Goal: Find specific page/section: Find specific page/section

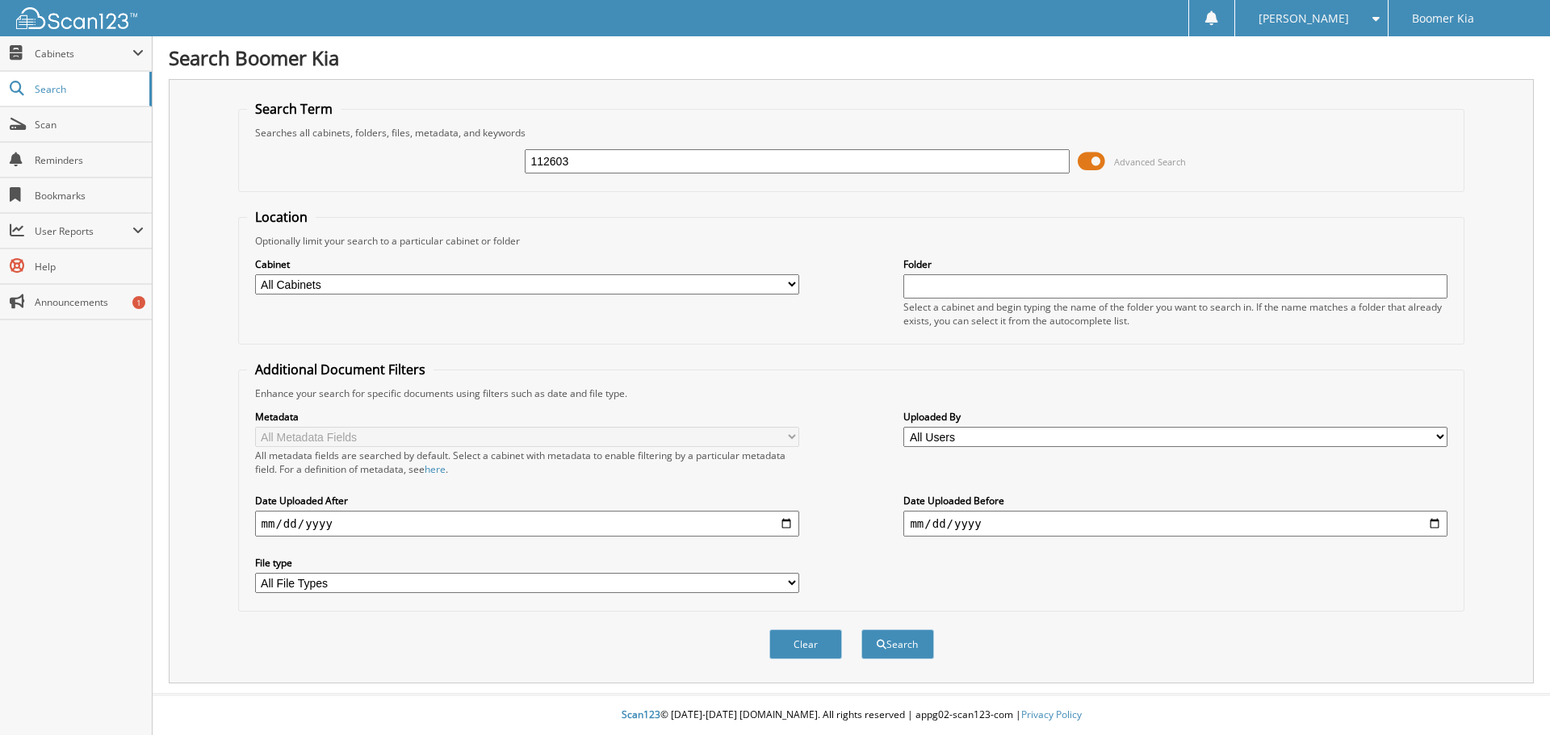
type input "112603"
click at [861, 630] on button "Search" at bounding box center [897, 645] width 73 height 30
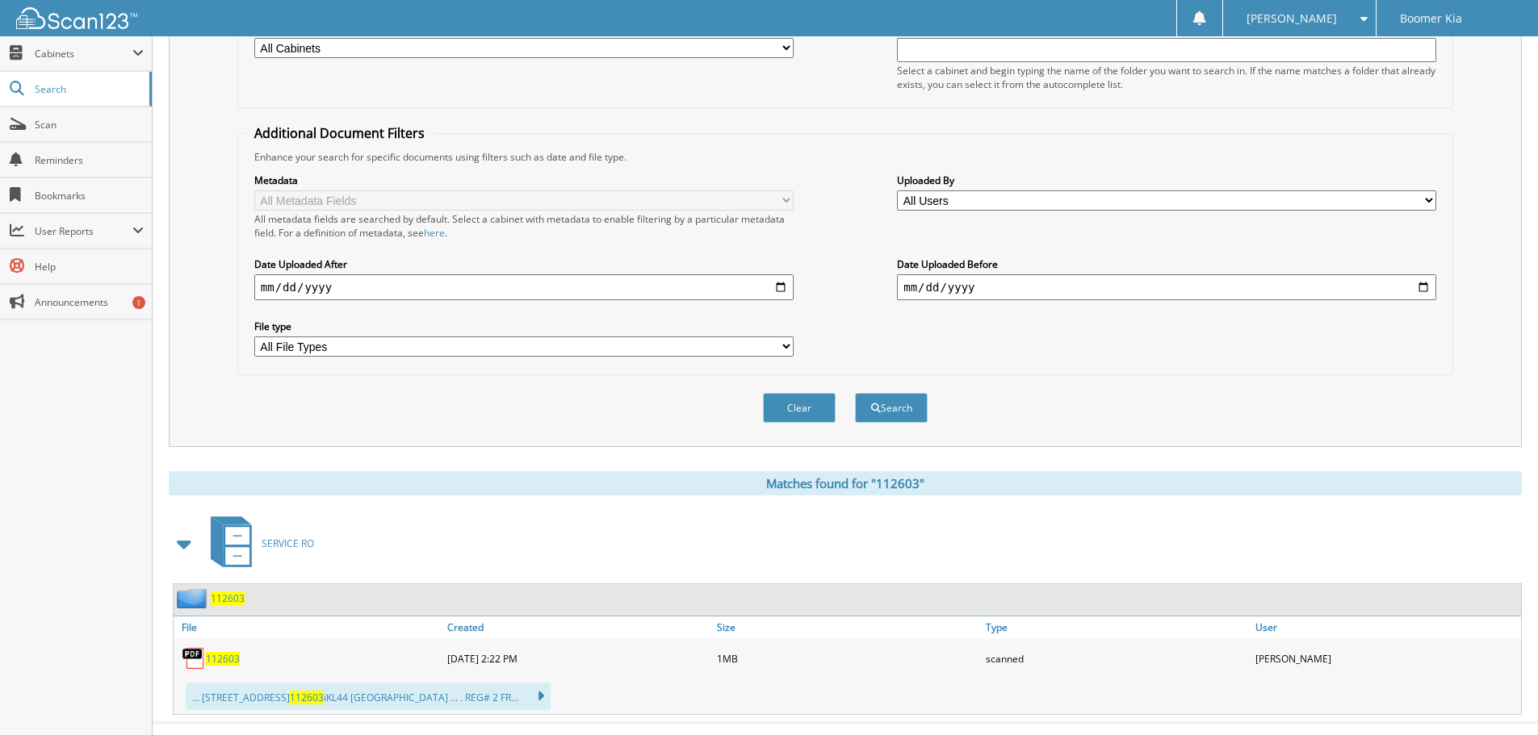
scroll to position [266, 0]
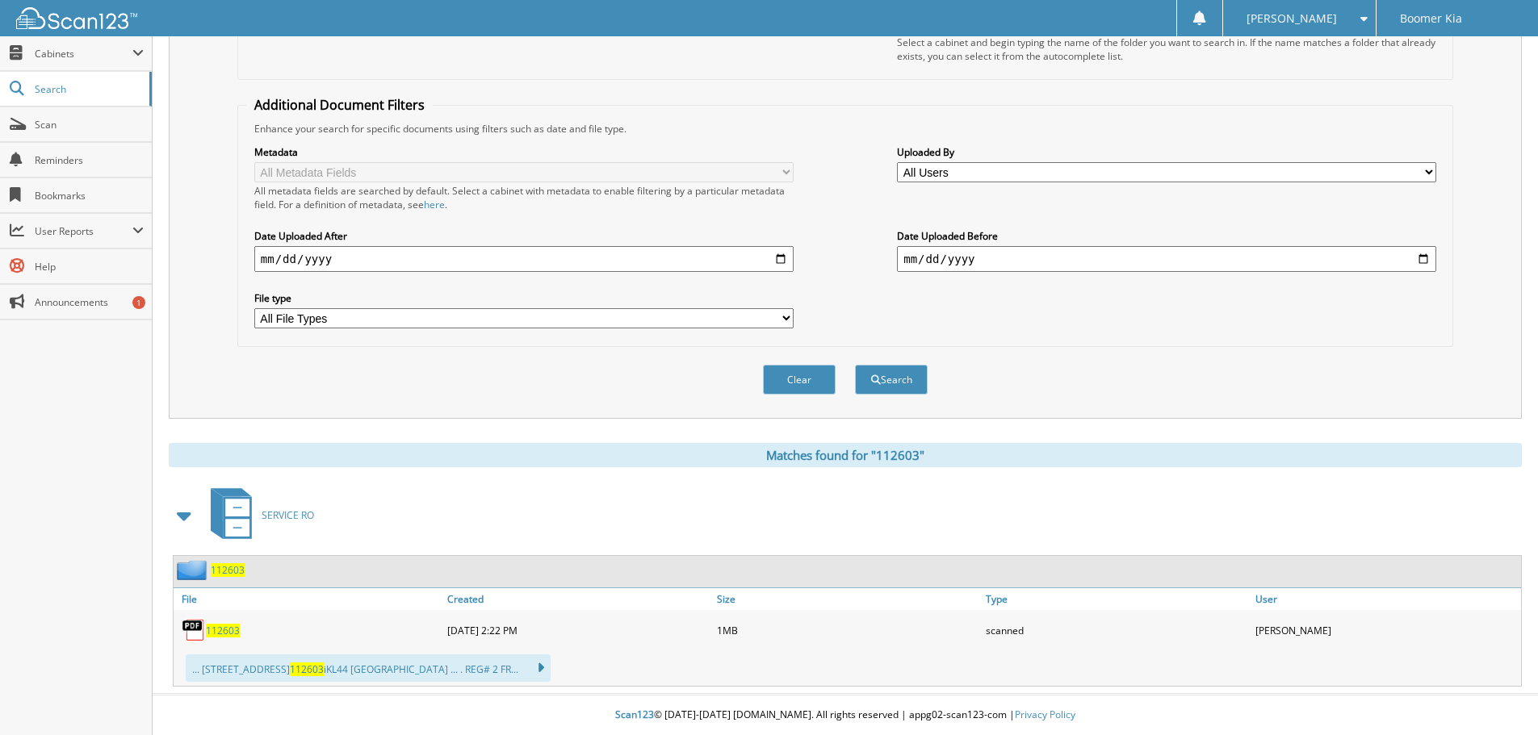
click at [227, 632] on span "112603" at bounding box center [223, 631] width 34 height 14
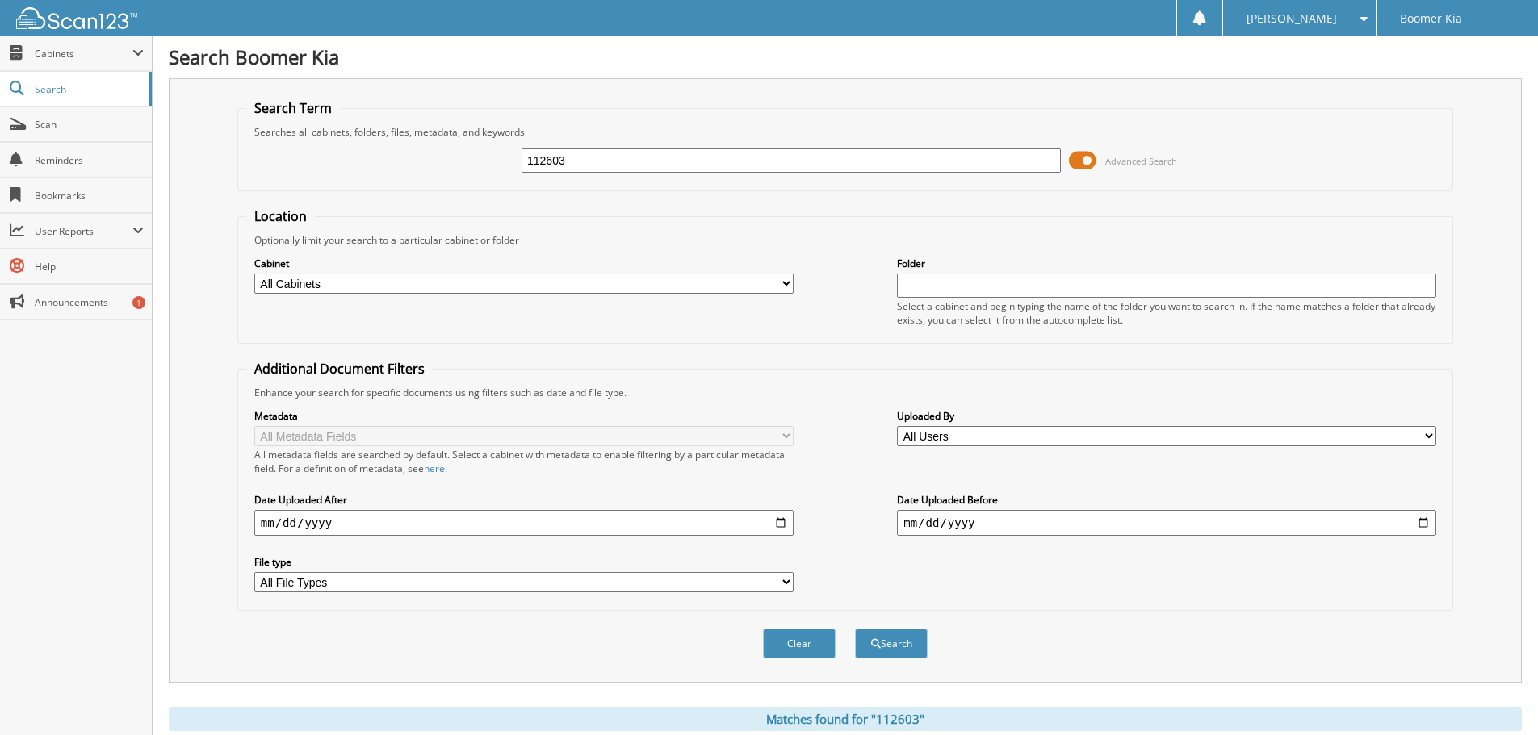
scroll to position [0, 0]
click at [601, 159] on input "112603" at bounding box center [790, 161] width 539 height 24
type input "107599"
click at [855, 630] on button "Search" at bounding box center [891, 645] width 73 height 30
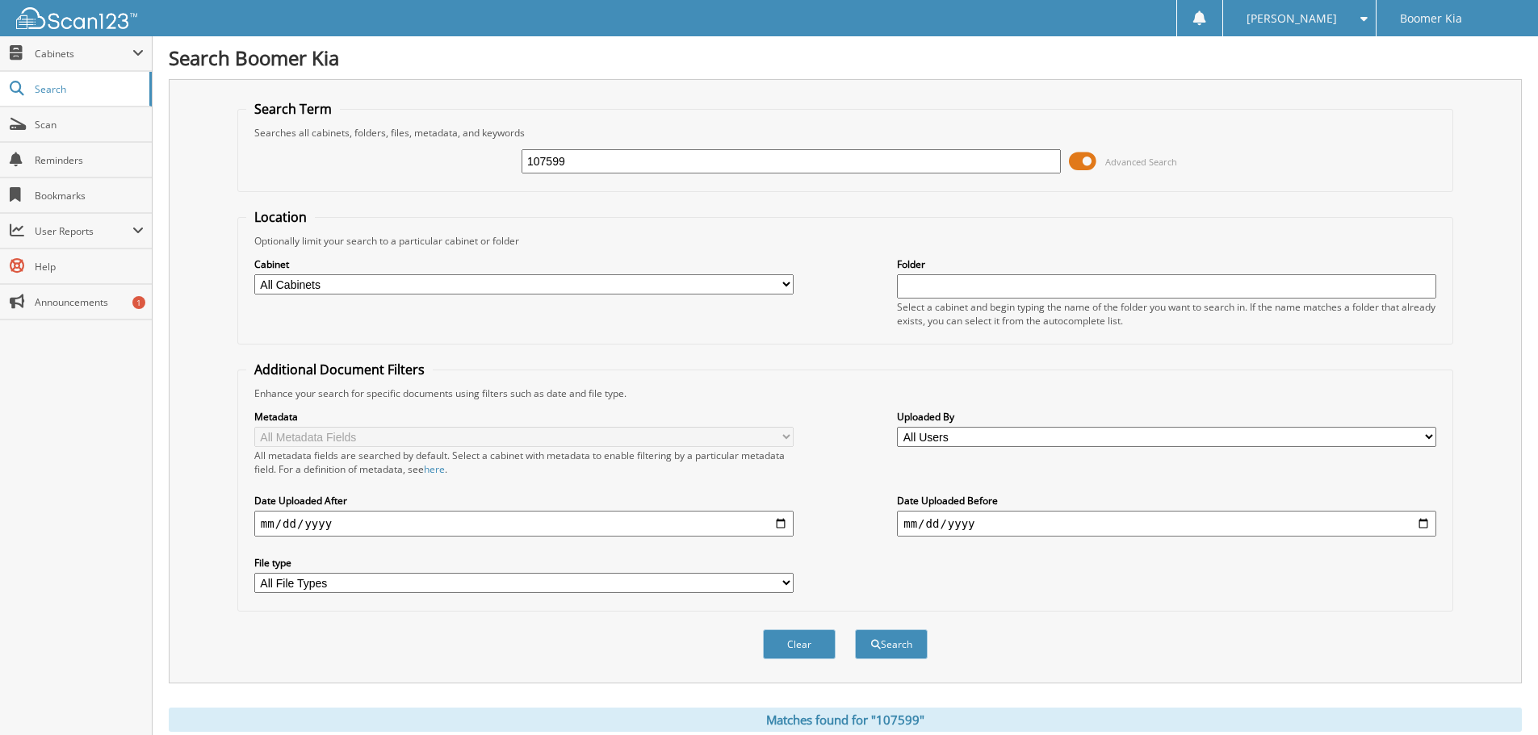
click at [563, 174] on div "107599" at bounding box center [790, 161] width 539 height 27
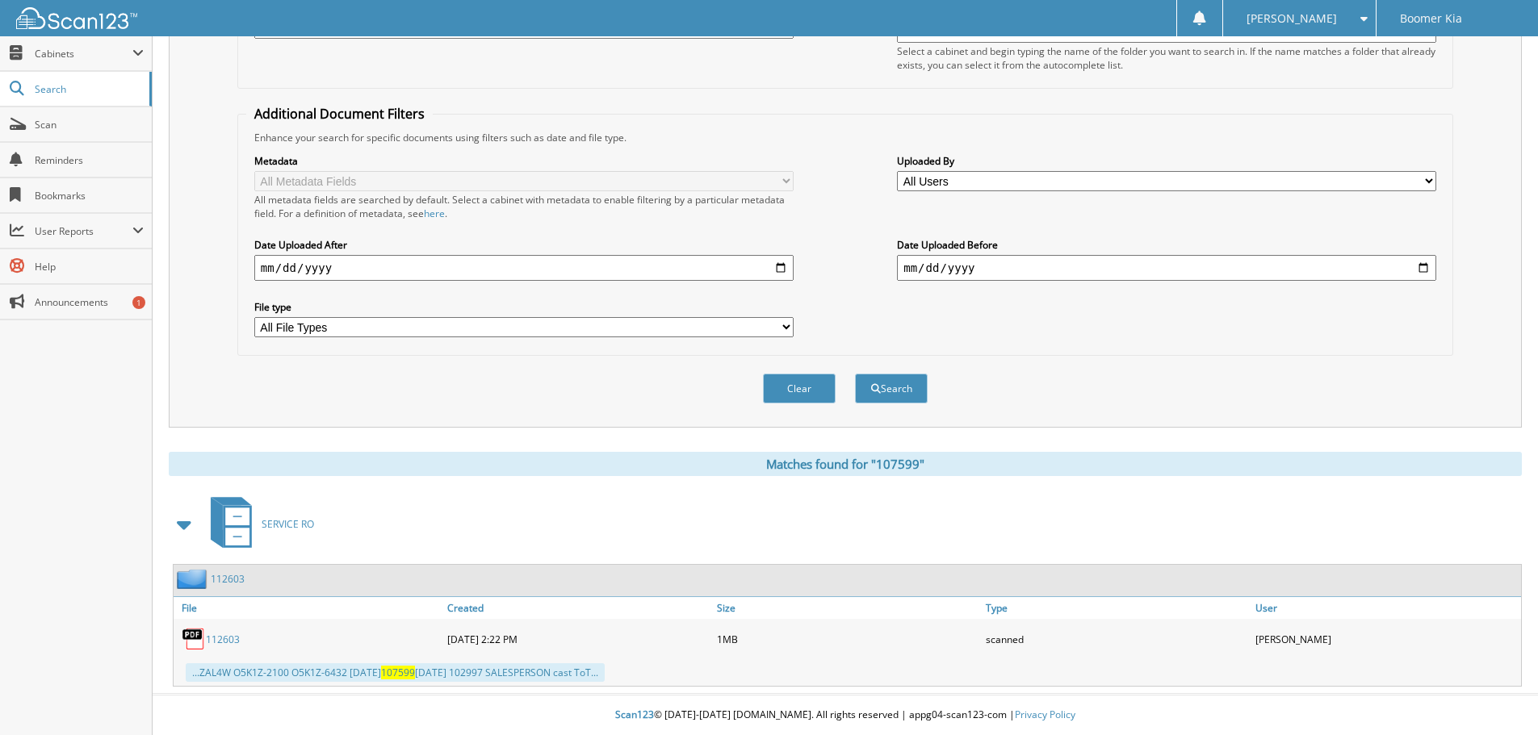
scroll to position [257, 0]
click at [902, 386] on button "Search" at bounding box center [891, 389] width 73 height 30
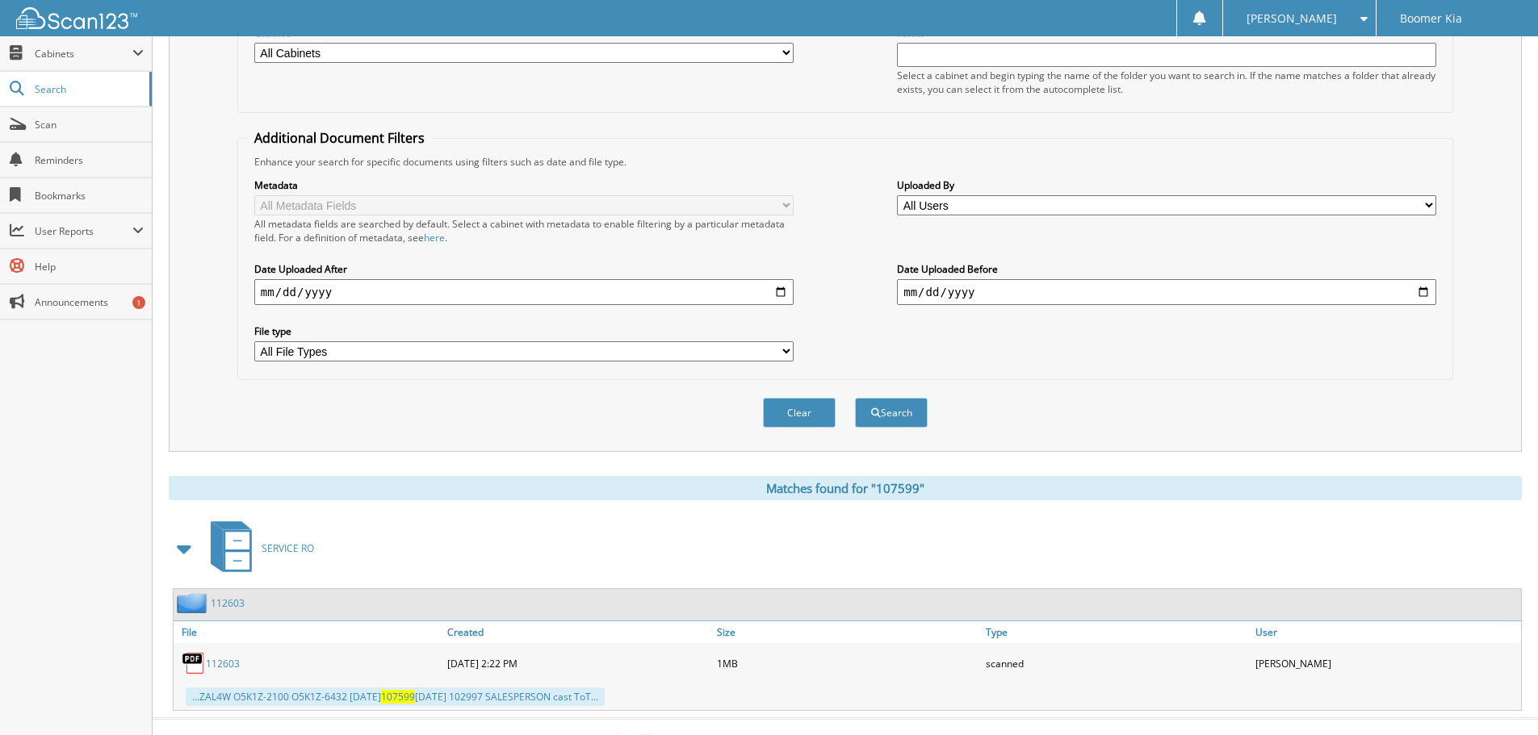
scroll to position [257, 0]
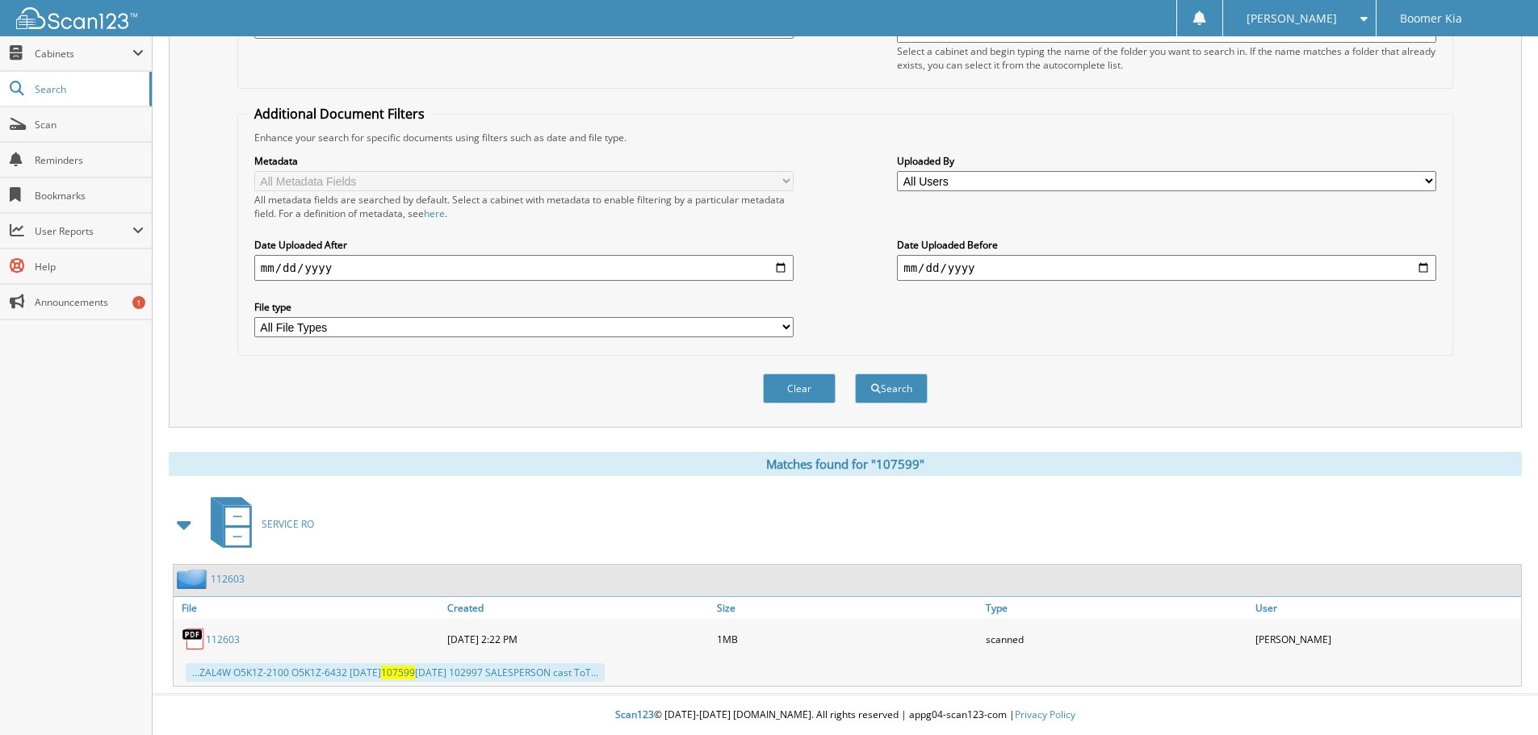
click at [229, 646] on link "112603" at bounding box center [223, 640] width 34 height 14
click at [229, 638] on link "112603" at bounding box center [223, 640] width 34 height 14
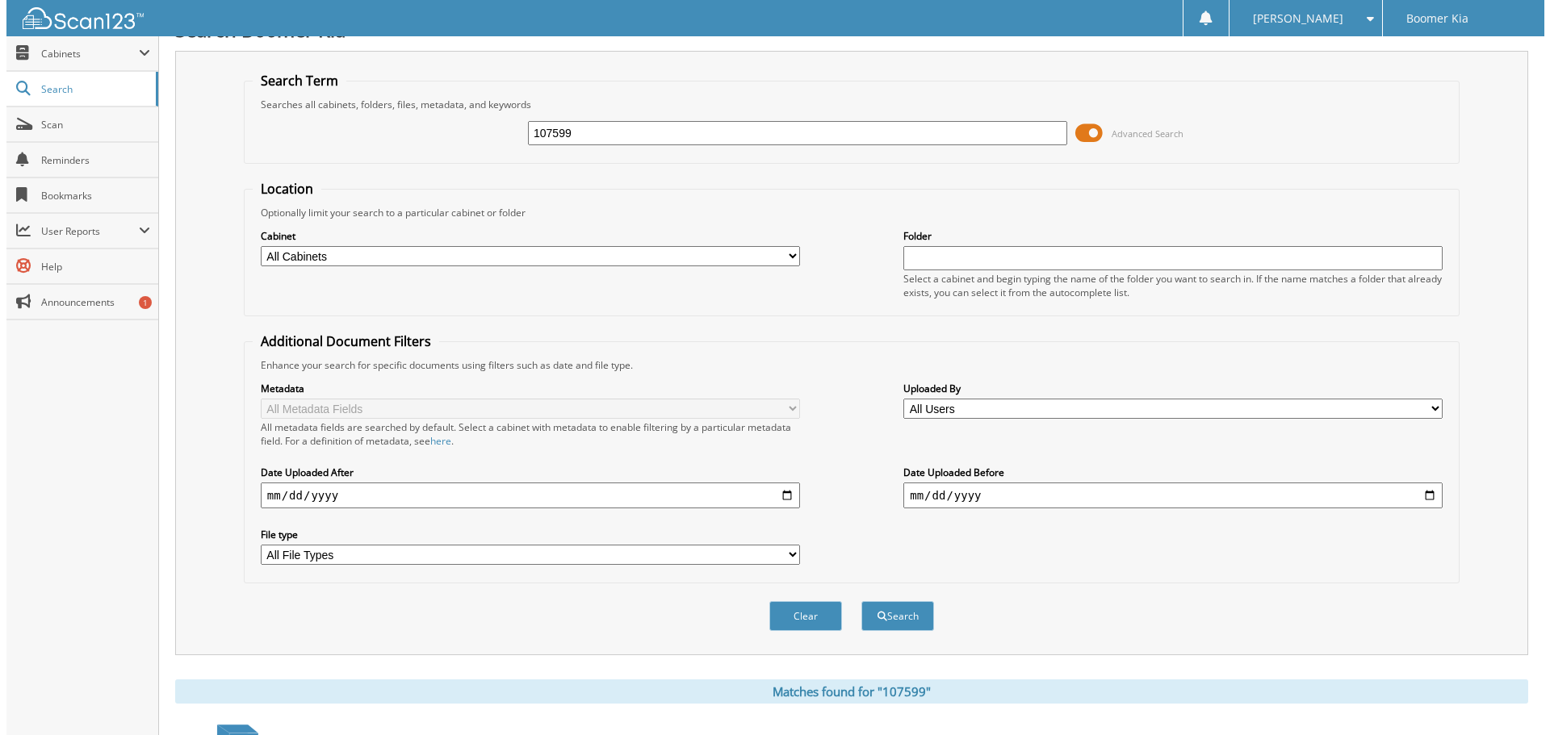
scroll to position [0, 0]
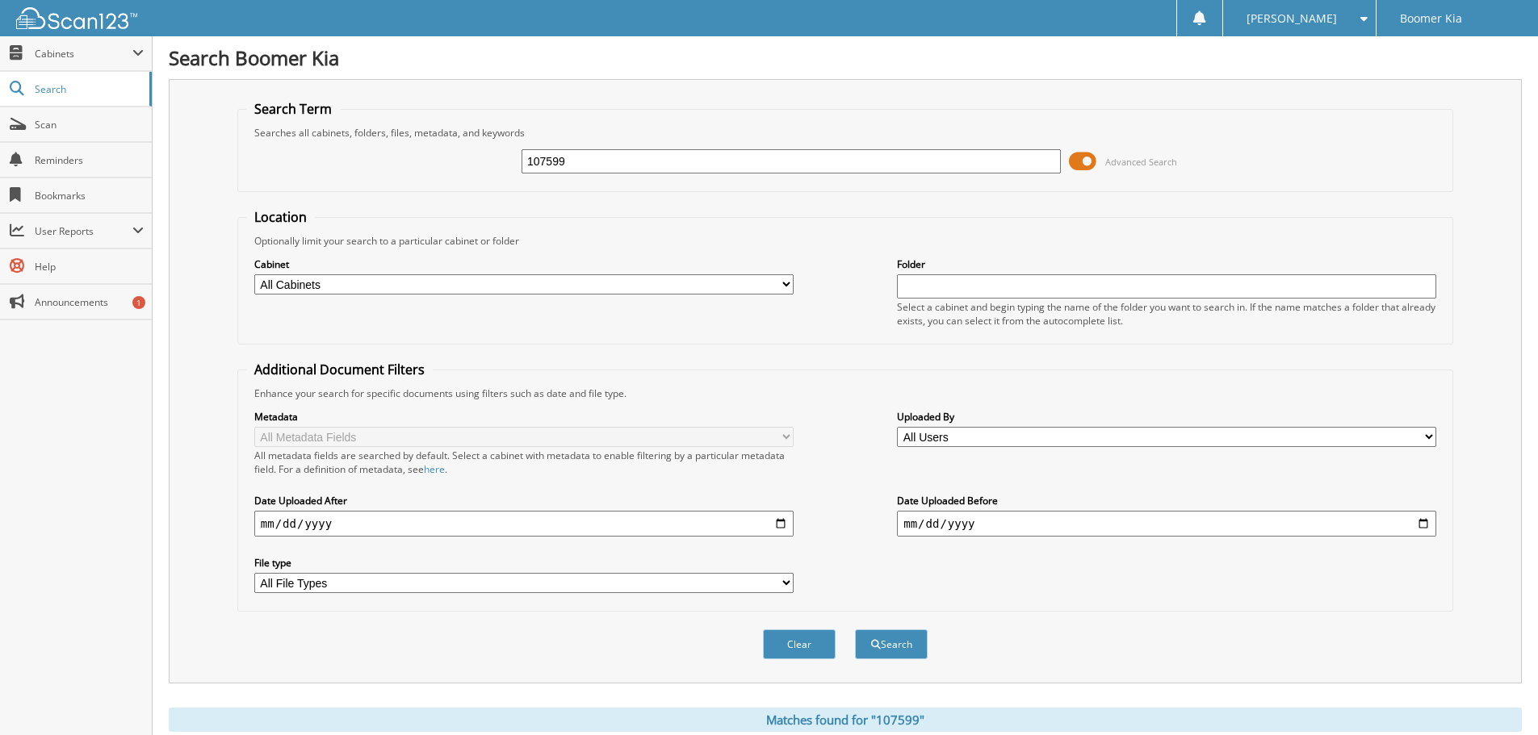
click at [1075, 151] on span at bounding box center [1082, 161] width 27 height 24
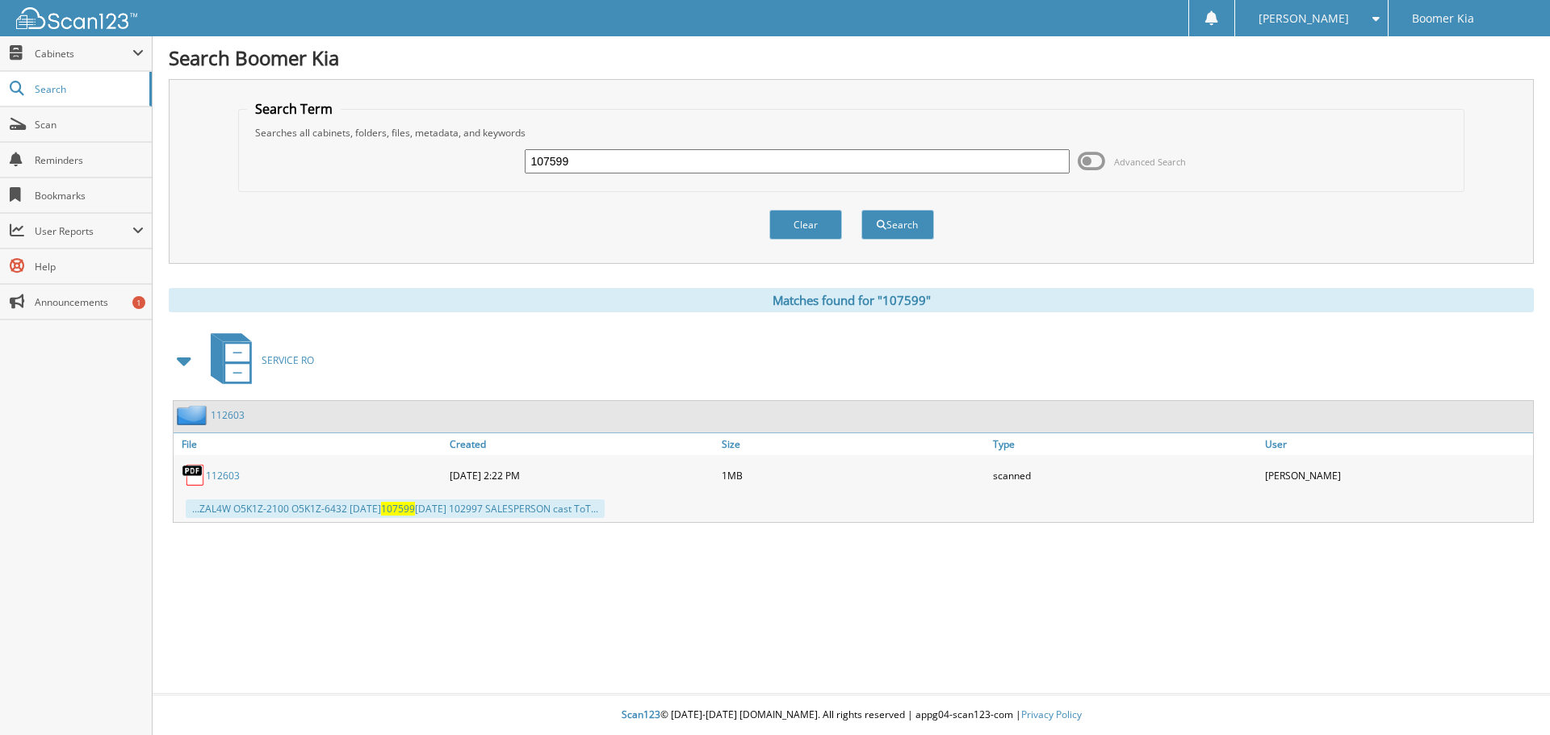
click at [614, 161] on input "107599" at bounding box center [797, 161] width 544 height 24
type input "107599"
click at [903, 218] on button "Search" at bounding box center [897, 225] width 73 height 30
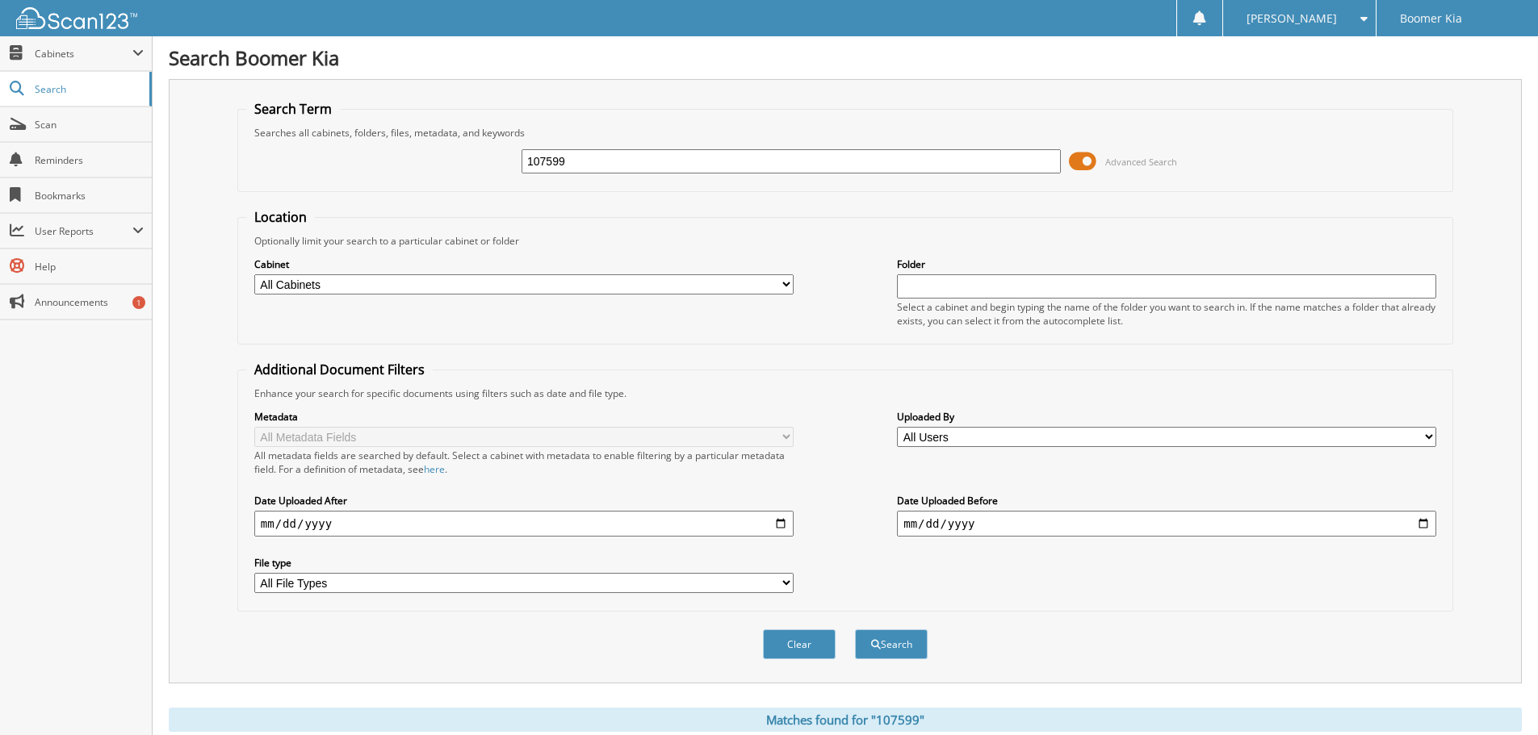
click at [554, 149] on div "107599" at bounding box center [790, 161] width 539 height 27
click at [554, 161] on input "107599" at bounding box center [790, 161] width 539 height 24
type input "102997"
click at [855, 630] on button "Search" at bounding box center [891, 645] width 73 height 30
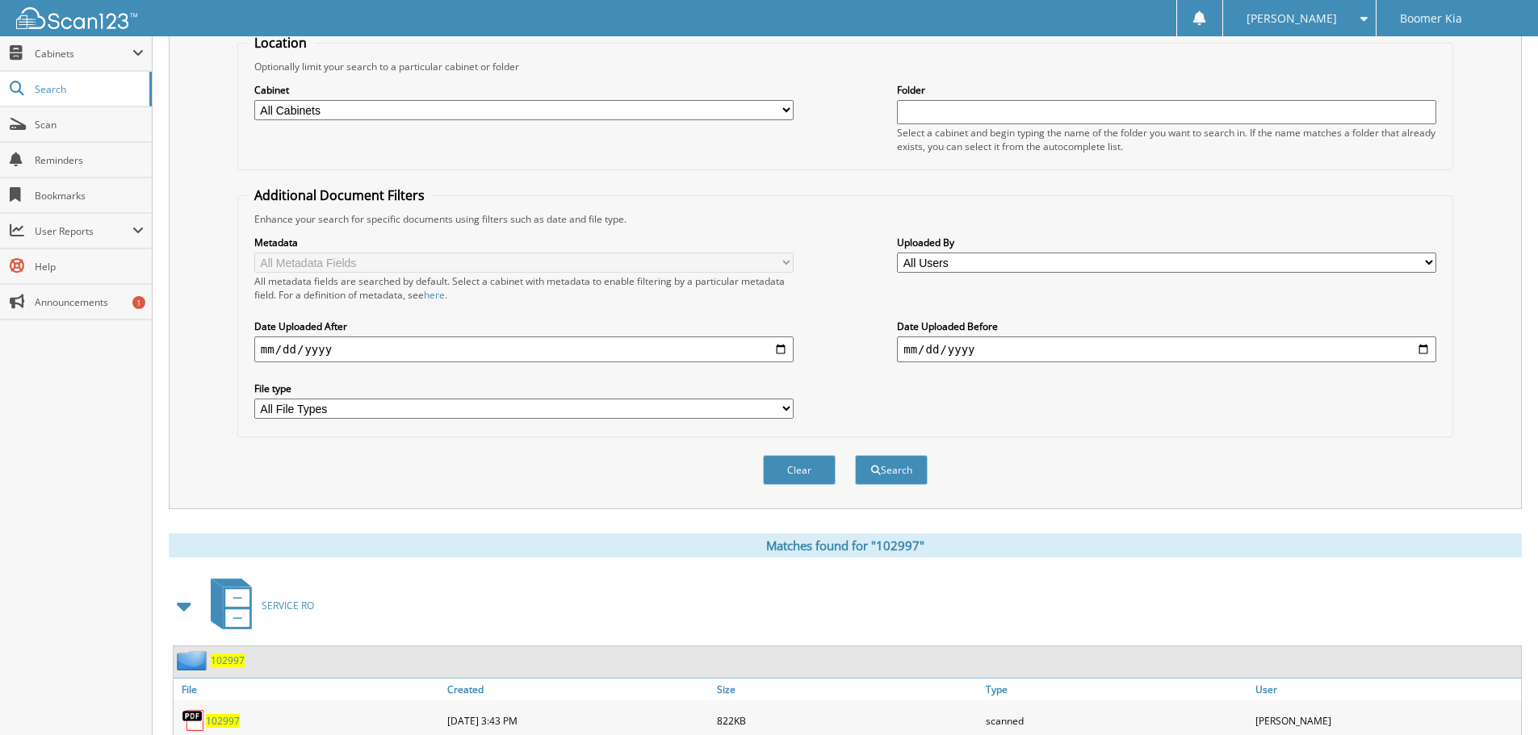
scroll to position [396, 0]
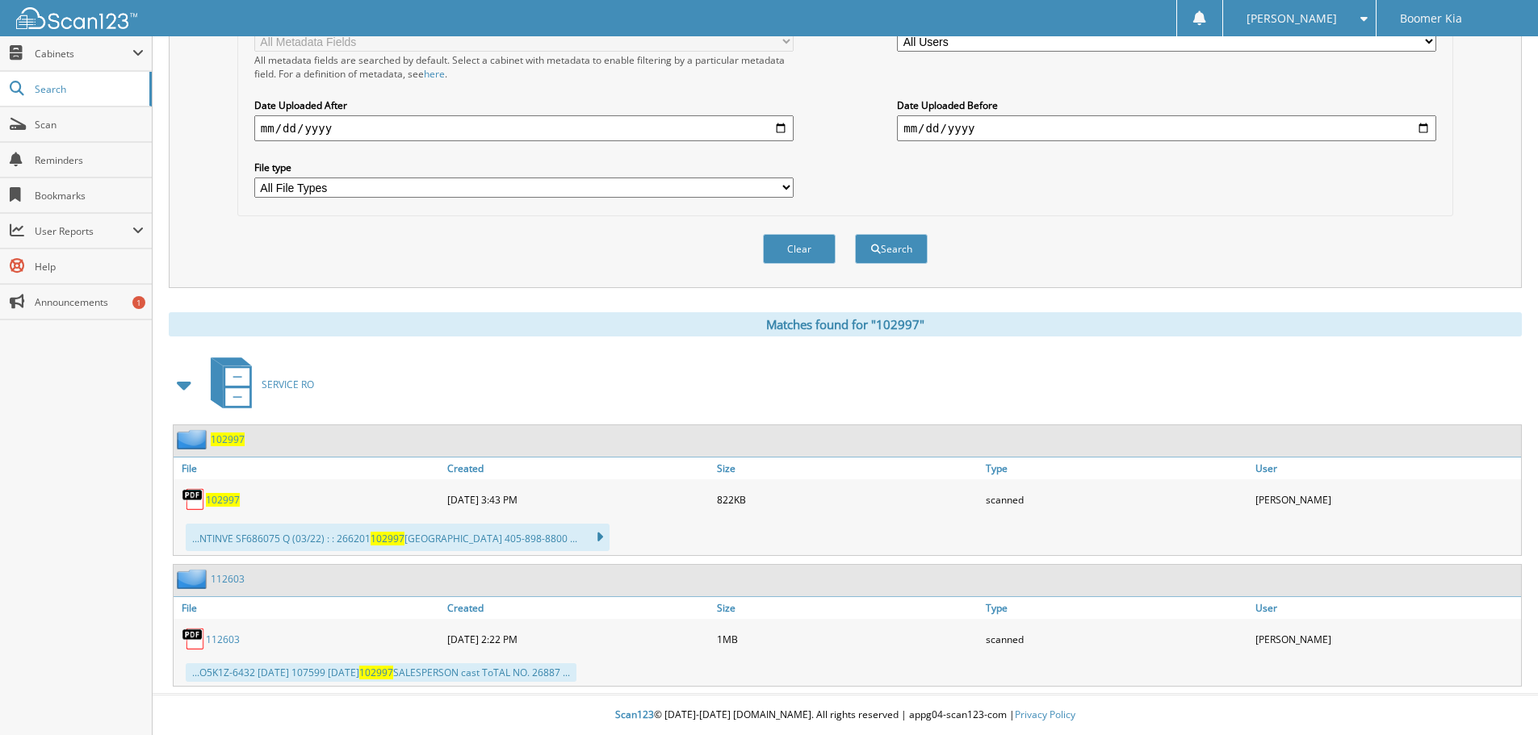
click at [222, 498] on span "102997" at bounding box center [223, 500] width 34 height 14
